Goal: Transaction & Acquisition: Purchase product/service

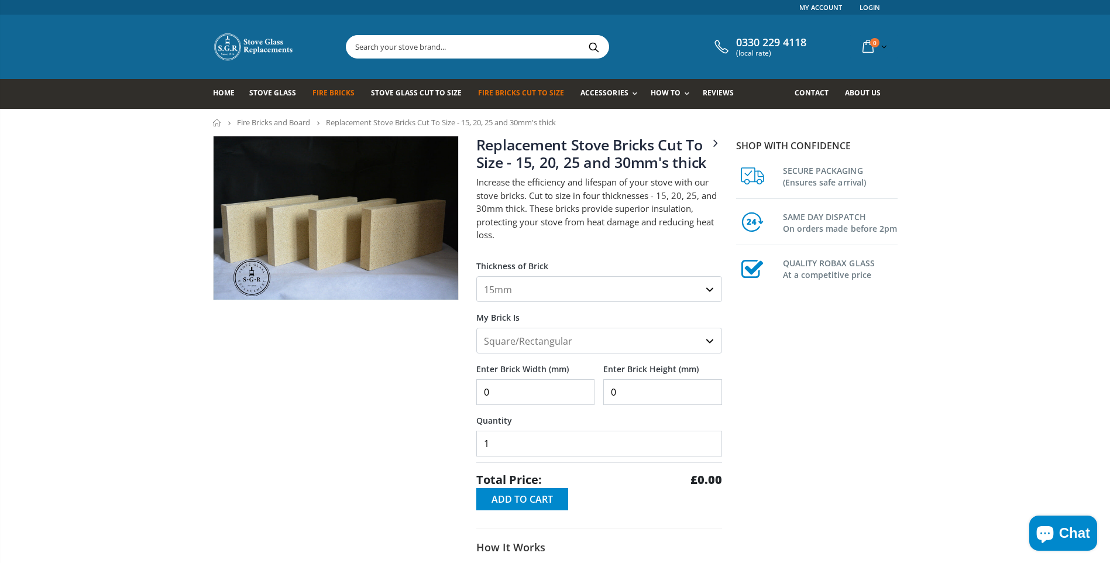
click at [530, 289] on select "15mm 20mm 25mm 30mm" at bounding box center [599, 289] width 246 height 26
select select "20mm"
click at [476, 276] on select "15mm 20mm 25mm 30mm" at bounding box center [599, 289] width 246 height 26
click at [529, 390] on input "0" at bounding box center [535, 392] width 119 height 26
type input "650"
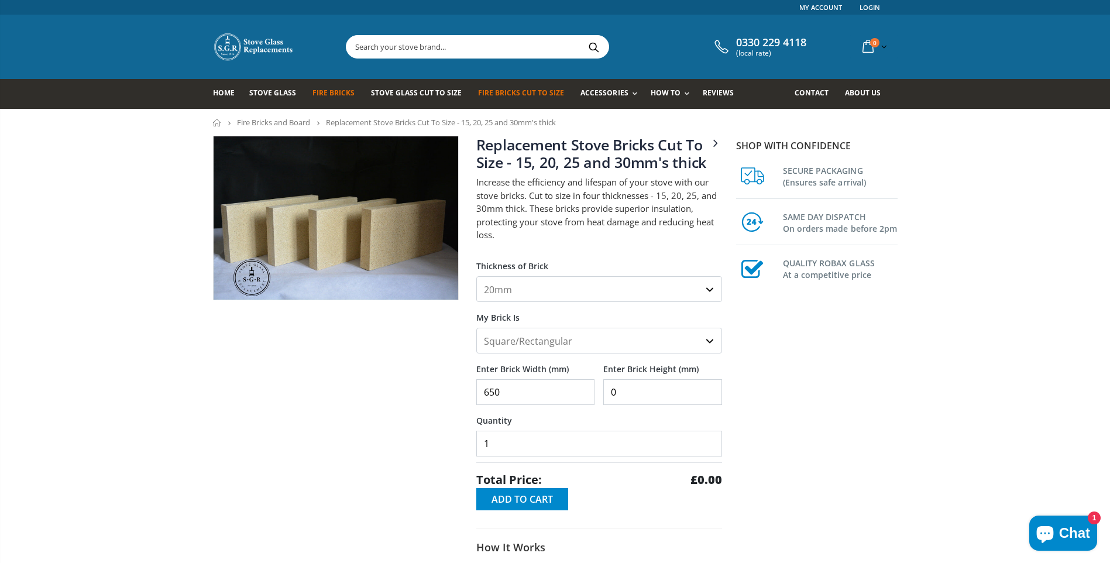
click at [610, 390] on input "0" at bounding box center [662, 392] width 119 height 26
click at [620, 388] on input "0" at bounding box center [662, 392] width 119 height 26
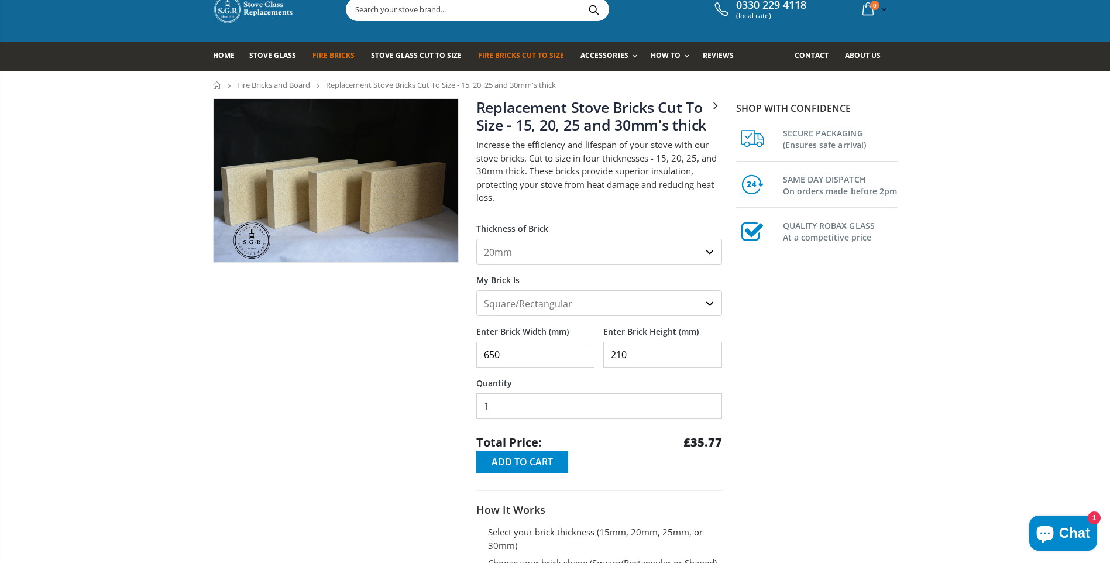
scroll to position [59, 0]
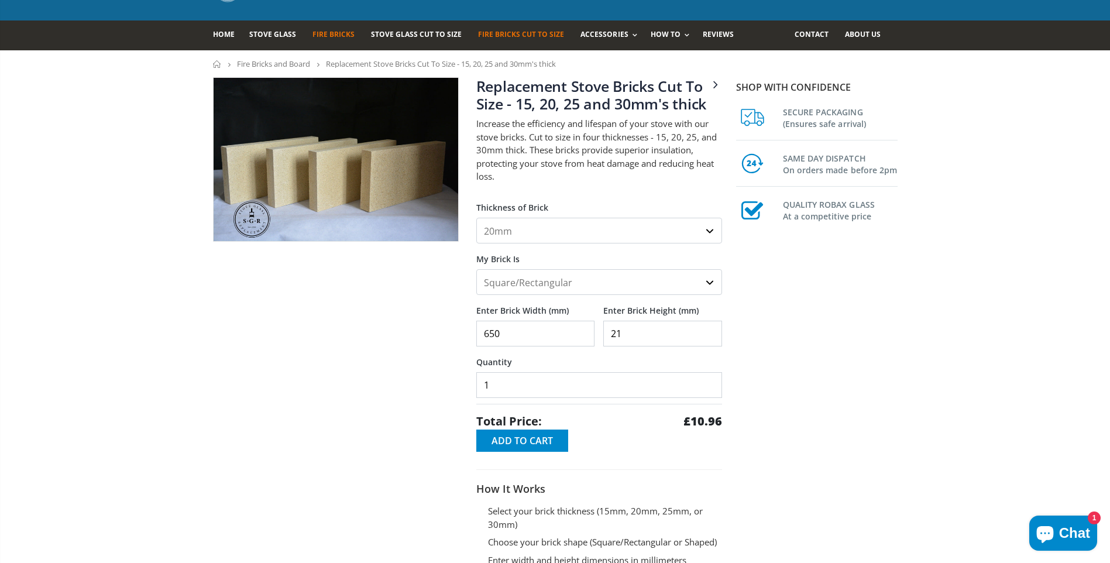
type input "2"
type input "210"
drag, startPoint x: 503, startPoint y: 331, endPoint x: 452, endPoint y: 333, distance: 50.9
click at [452, 333] on div "3 - 4.5" x 9" fire bricks for Villager stoves Replacement Stove Bricks Cut To S…" at bounding box center [467, 360] width 527 height 566
type input "3"
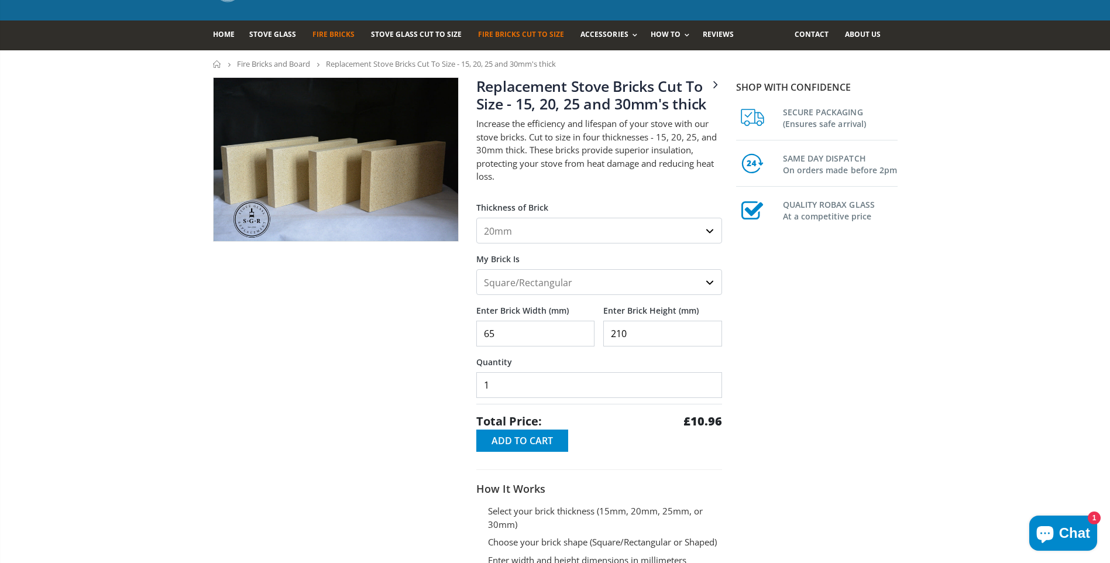
type input "650"
click at [538, 438] on span "Add to Cart" at bounding box center [522, 440] width 61 height 13
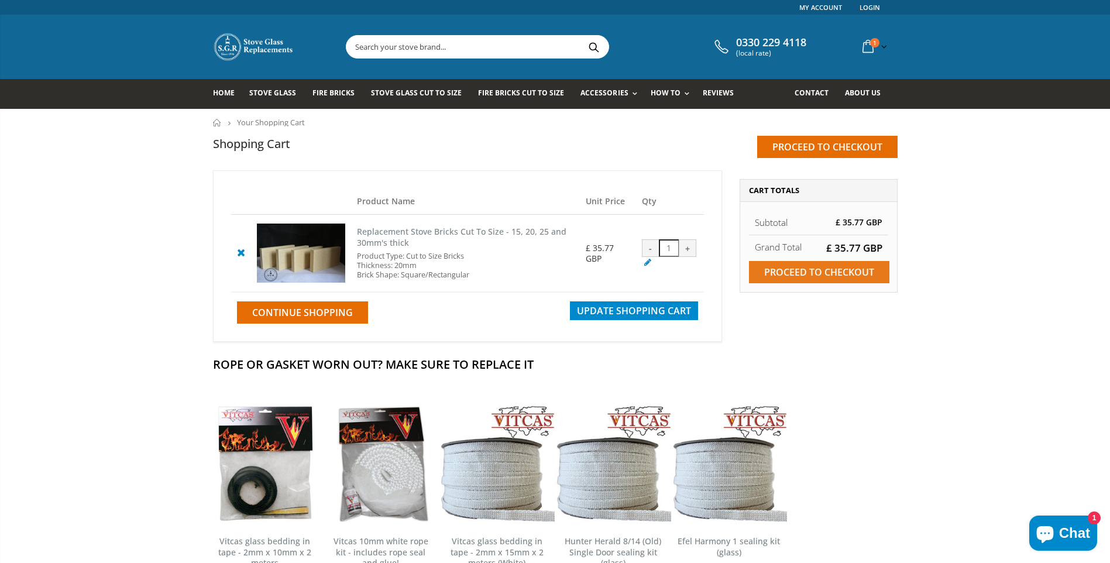
click at [846, 266] on input "Proceed to checkout" at bounding box center [819, 272] width 140 height 22
click at [654, 246] on div "-" at bounding box center [651, 248] width 18 height 18
click at [645, 246] on div "-" at bounding box center [651, 248] width 18 height 18
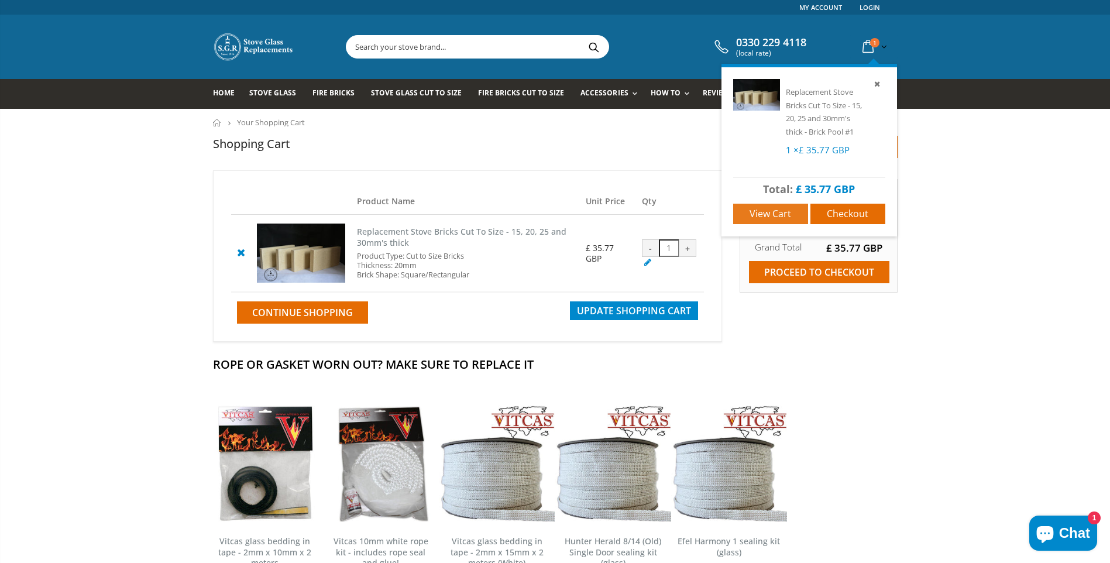
click at [767, 211] on span "View cart" at bounding box center [771, 213] width 42 height 13
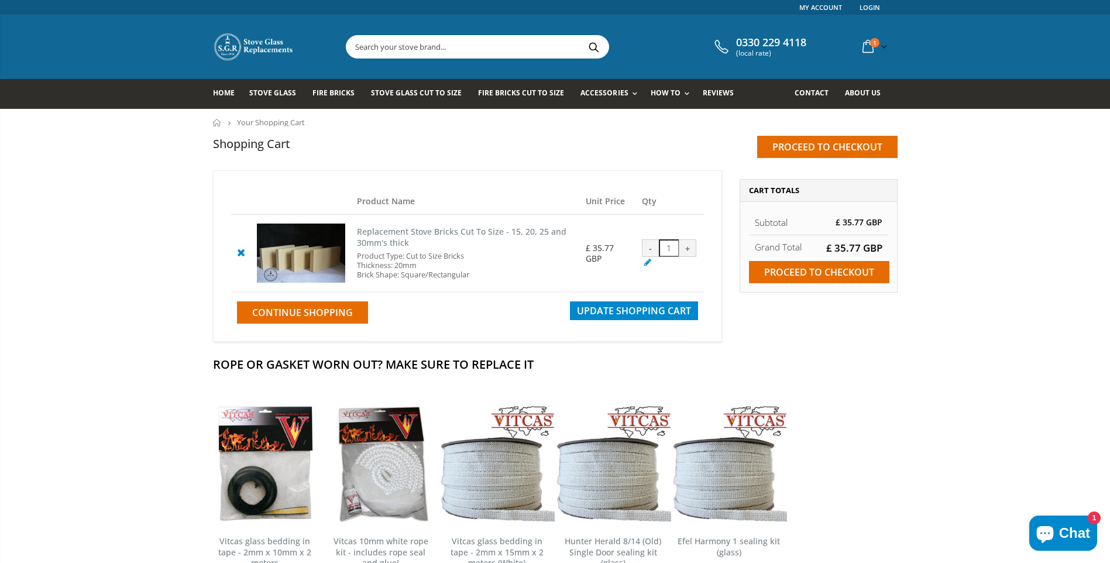
click at [649, 250] on div "-" at bounding box center [651, 248] width 18 height 18
drag, startPoint x: 649, startPoint y: 250, endPoint x: 668, endPoint y: 248, distance: 18.8
click at [668, 248] on input "1" at bounding box center [669, 248] width 20 height 18
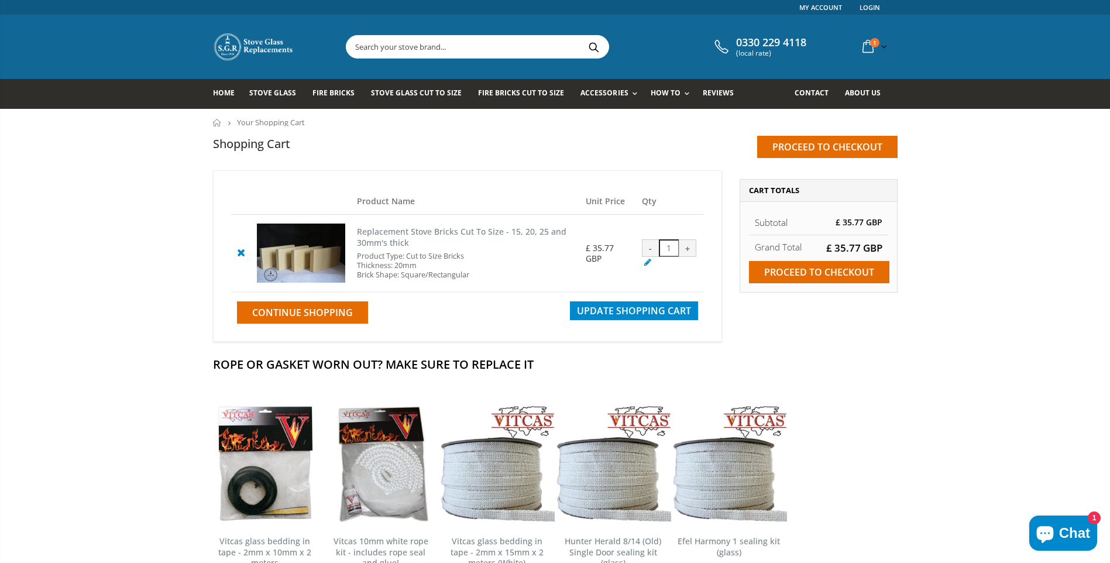
click at [672, 246] on input "1" at bounding box center [669, 248] width 20 height 18
type input "0"
click at [672, 306] on span "Update Shopping Cart" at bounding box center [634, 310] width 114 height 13
